Goal: Transaction & Acquisition: Purchase product/service

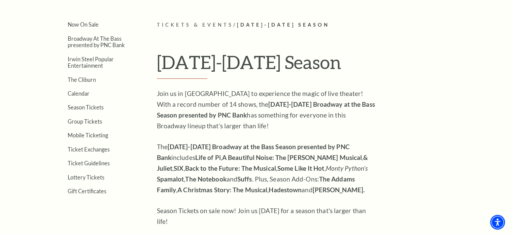
scroll to position [135, 0]
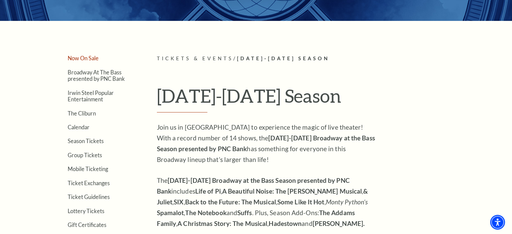
click at [83, 57] on link "Now On Sale" at bounding box center [83, 58] width 31 height 6
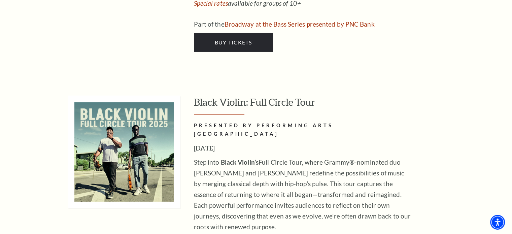
scroll to position [2022, 0]
